Goal: Information Seeking & Learning: Check status

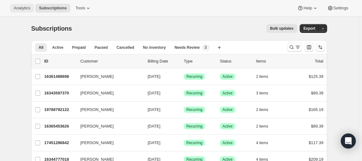
click at [21, 7] on span "Analytics" at bounding box center [22, 8] width 17 height 5
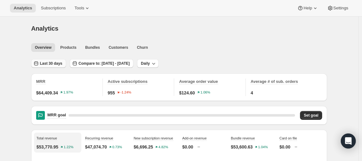
click at [51, 63] on span "Last 30 days" at bounding box center [51, 63] width 22 height 5
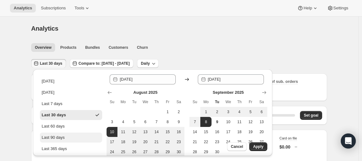
scroll to position [35, 0]
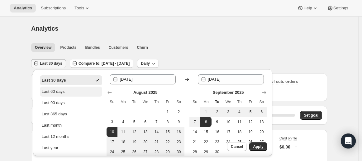
click at [69, 131] on button "Last 12 months" at bounding box center [71, 136] width 62 height 10
type input "[DATE]"
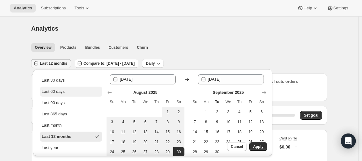
scroll to position [0, 0]
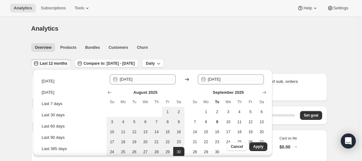
click at [58, 63] on span "Last 12 months" at bounding box center [53, 63] width 27 height 5
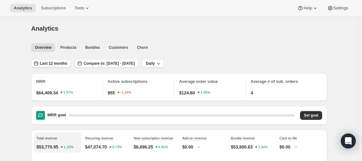
click at [58, 63] on span "Last 12 months" at bounding box center [53, 63] width 27 height 5
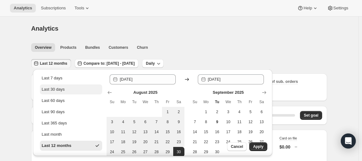
scroll to position [35, 0]
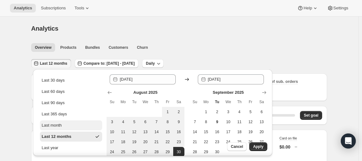
click at [69, 121] on button "Last month" at bounding box center [71, 125] width 62 height 10
type input "[DATE]"
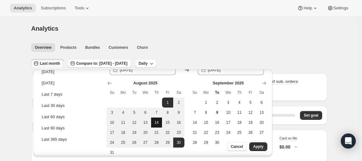
scroll to position [13, 0]
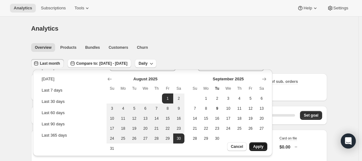
click at [258, 144] on span "Apply" at bounding box center [258, 146] width 10 height 5
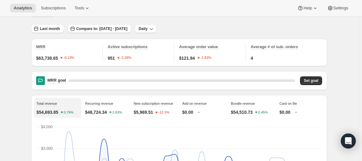
scroll to position [0, 0]
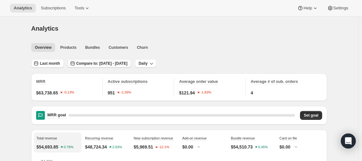
click at [107, 64] on span "Compare to: [DATE] - [DATE]" at bounding box center [101, 63] width 51 height 5
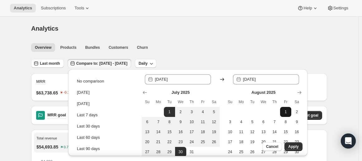
click at [288, 110] on span "1" at bounding box center [286, 111] width 6 height 5
type input "[DATE]"
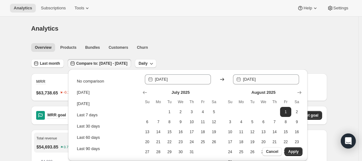
scroll to position [35, 0]
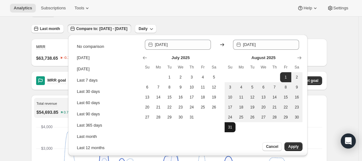
click at [233, 125] on span "31" at bounding box center [230, 126] width 6 height 5
type input "[DATE]"
click at [298, 145] on span "Apply" at bounding box center [293, 146] width 10 height 5
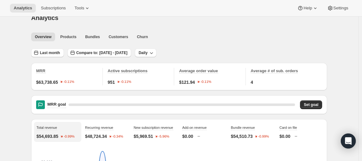
scroll to position [0, 0]
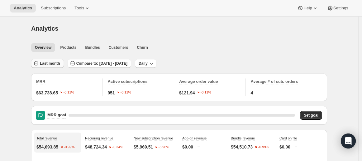
click at [51, 60] on button "Last month" at bounding box center [47, 63] width 33 height 9
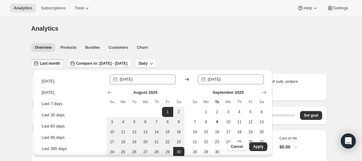
click at [114, 93] on div at bounding box center [187, 92] width 161 height 6
click at [105, 90] on button "Show previous month, July 2025" at bounding box center [109, 92] width 9 height 9
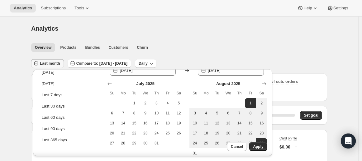
scroll to position [13, 0]
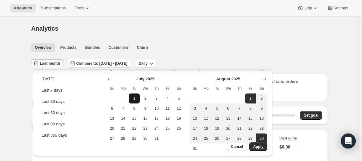
click at [135, 96] on span "1" at bounding box center [134, 98] width 6 height 5
type input "[DATE]"
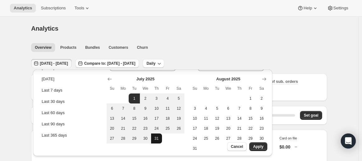
click at [156, 136] on span "31" at bounding box center [157, 138] width 6 height 5
type input "[DATE]"
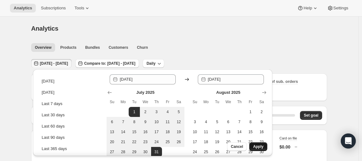
click at [260, 148] on span "Apply" at bounding box center [258, 146] width 10 height 5
